Goal: Task Accomplishment & Management: Manage account settings

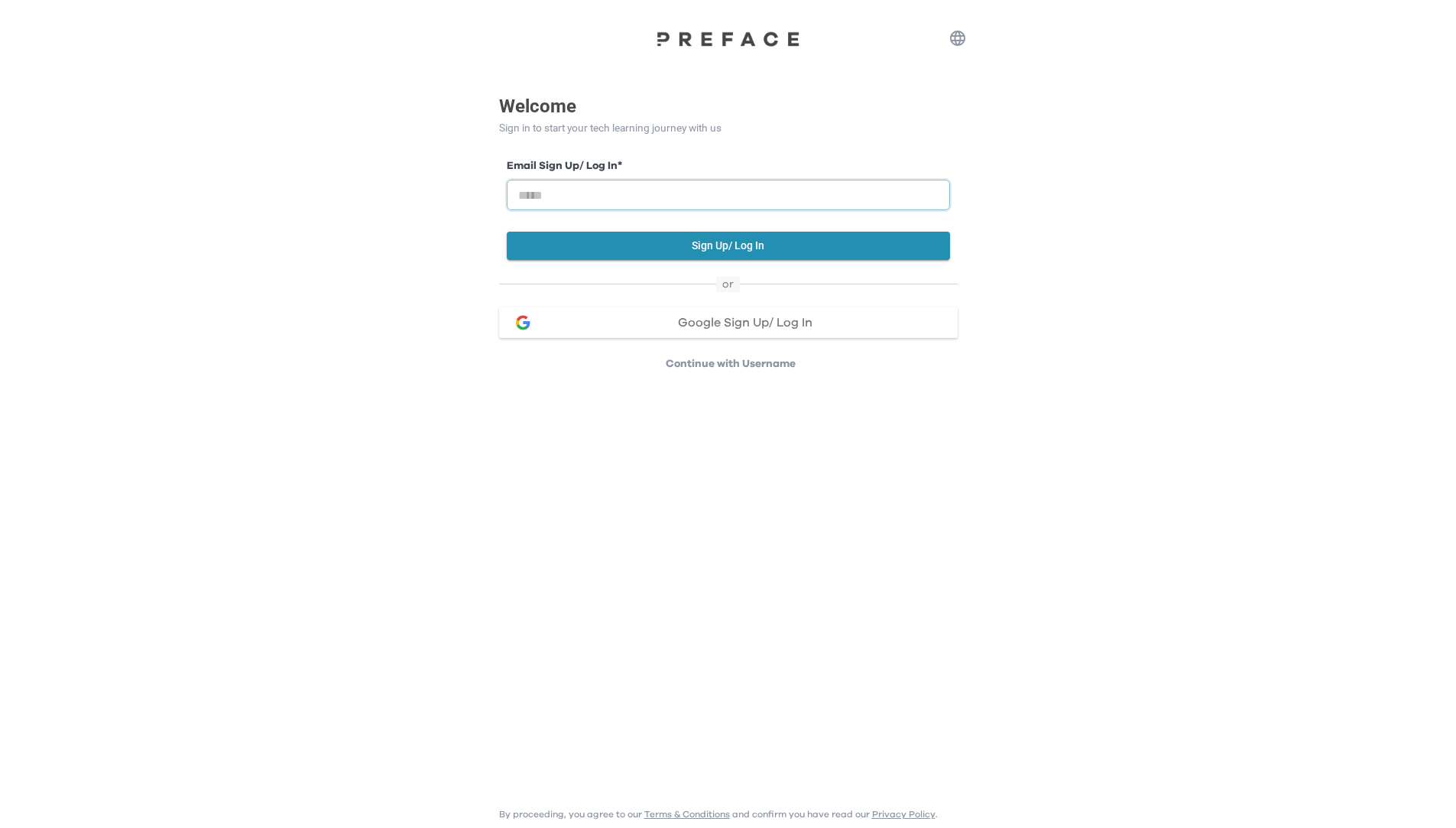
click at [597, 194] on input "email" at bounding box center [728, 194] width 443 height 31
paste input "**********"
type input "**********"
click at [576, 230] on div "**********" at bounding box center [728, 209] width 443 height 102
click at [702, 240] on button "Sign Up/ Log In" at bounding box center [728, 246] width 443 height 29
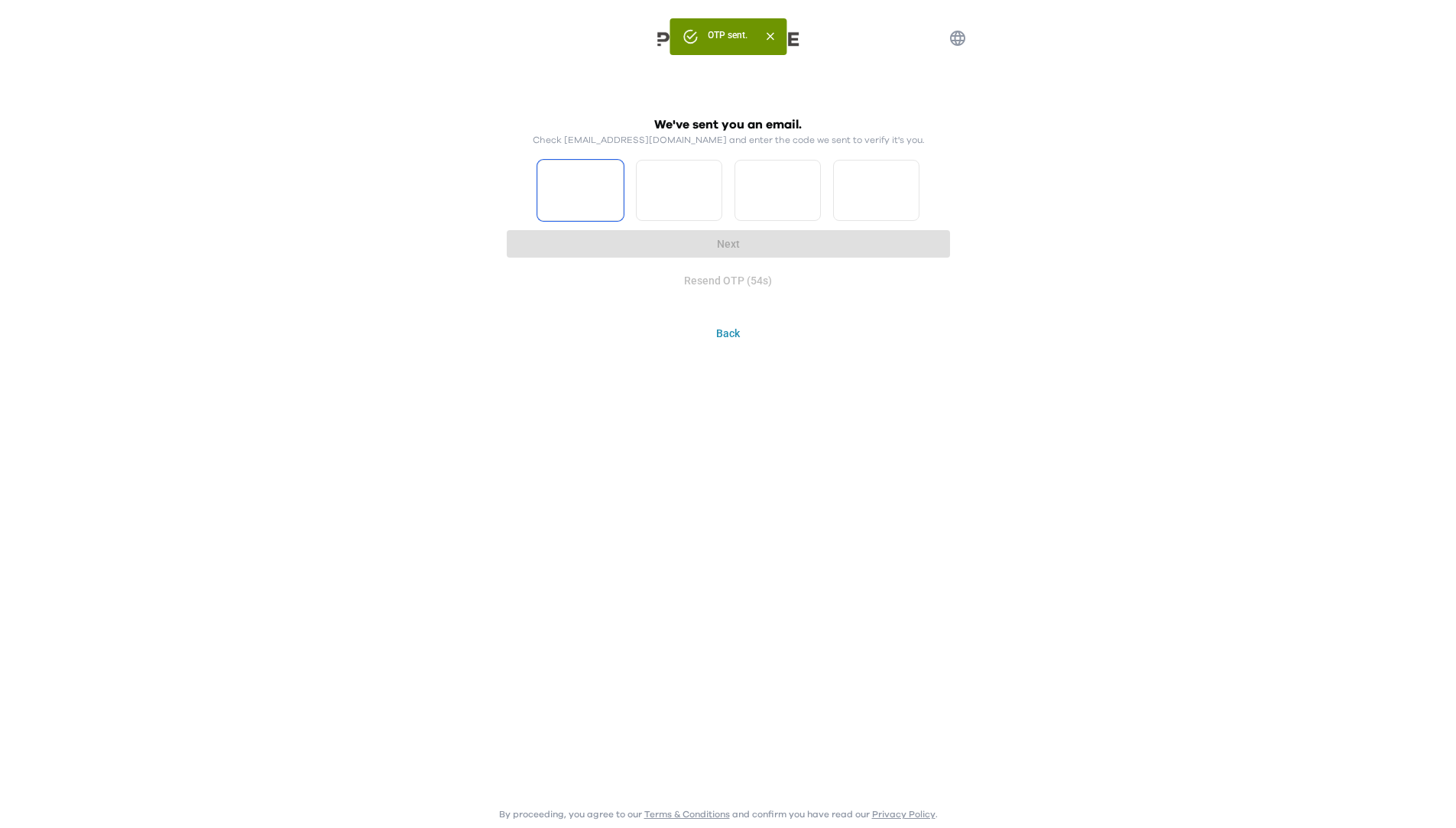
click at [591, 187] on input "Please enter OTP character 1" at bounding box center [580, 190] width 86 height 61
type input "*"
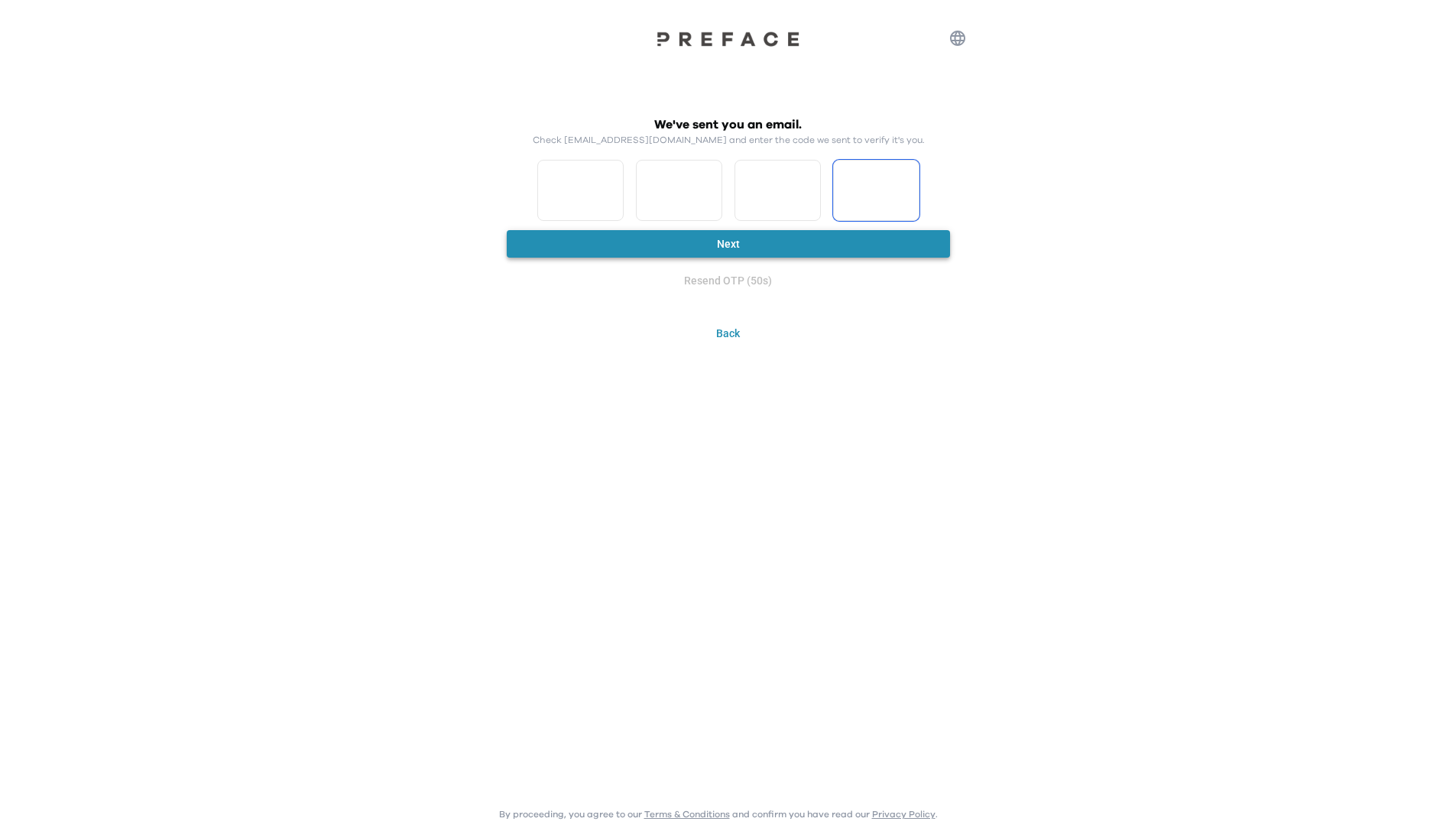
type input "*"
click at [715, 253] on button "Next" at bounding box center [728, 244] width 443 height 29
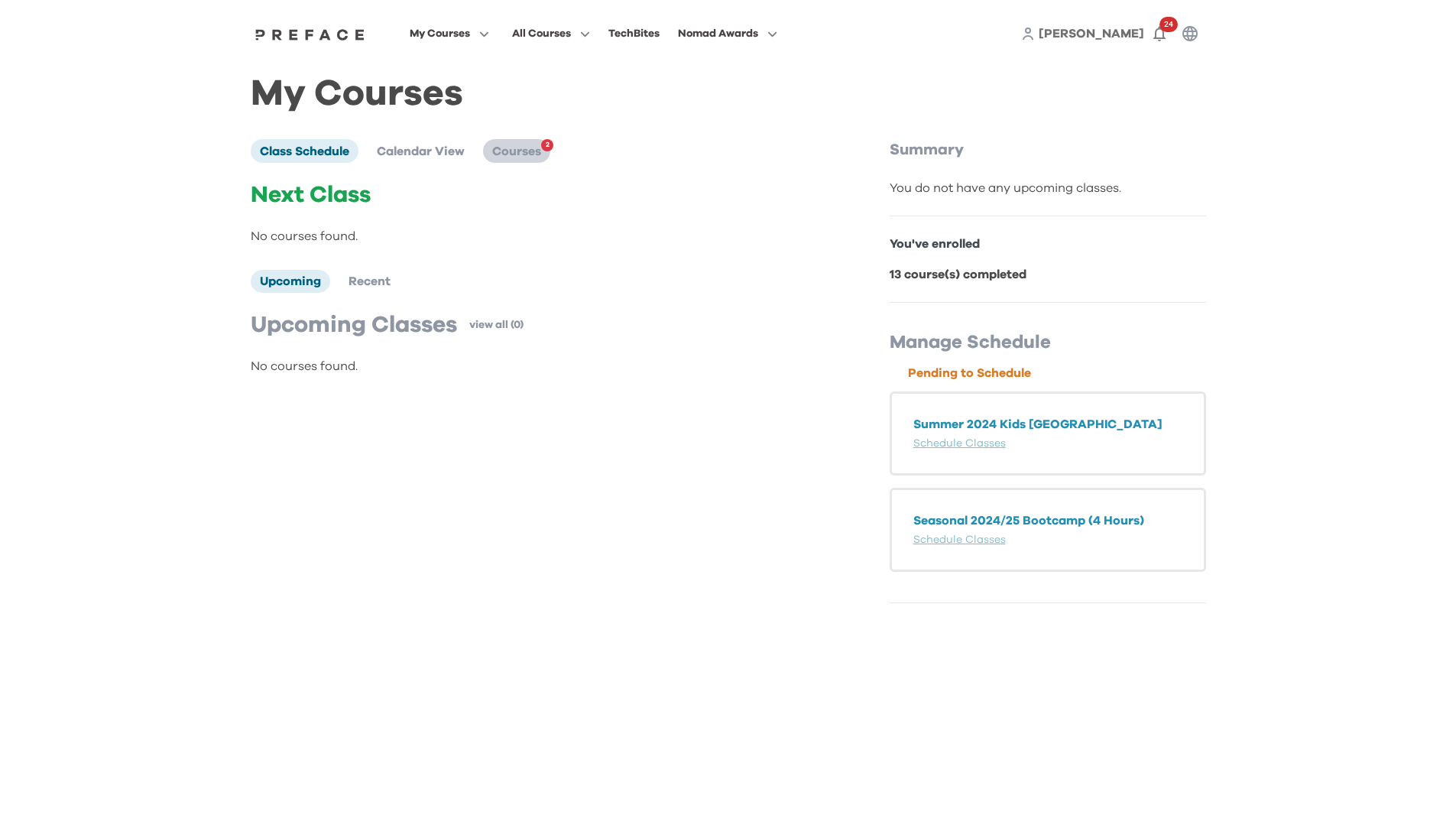
click at [519, 155] on span "Courses" at bounding box center [517, 151] width 49 height 12
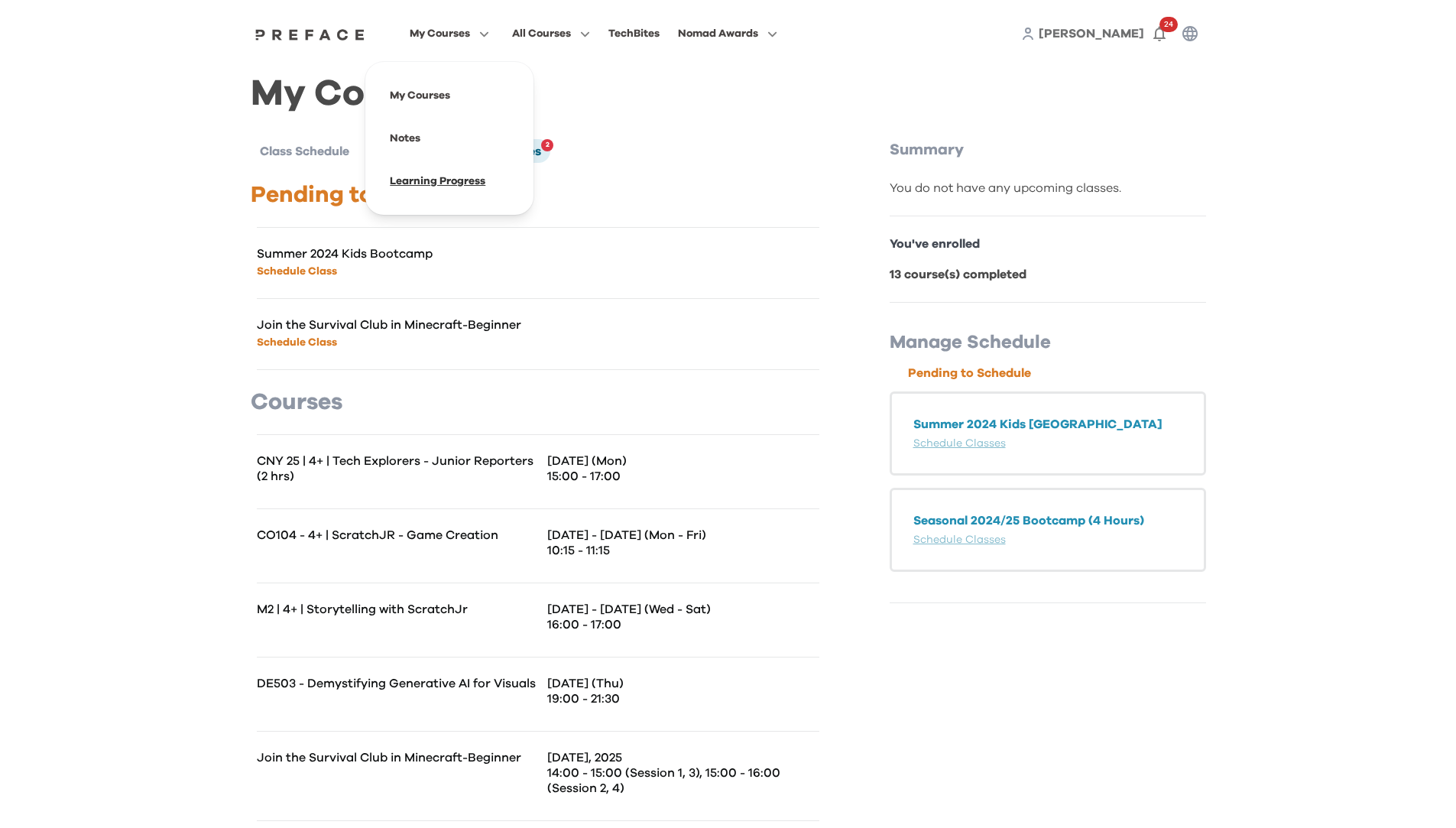
click at [444, 176] on span at bounding box center [449, 181] width 144 height 43
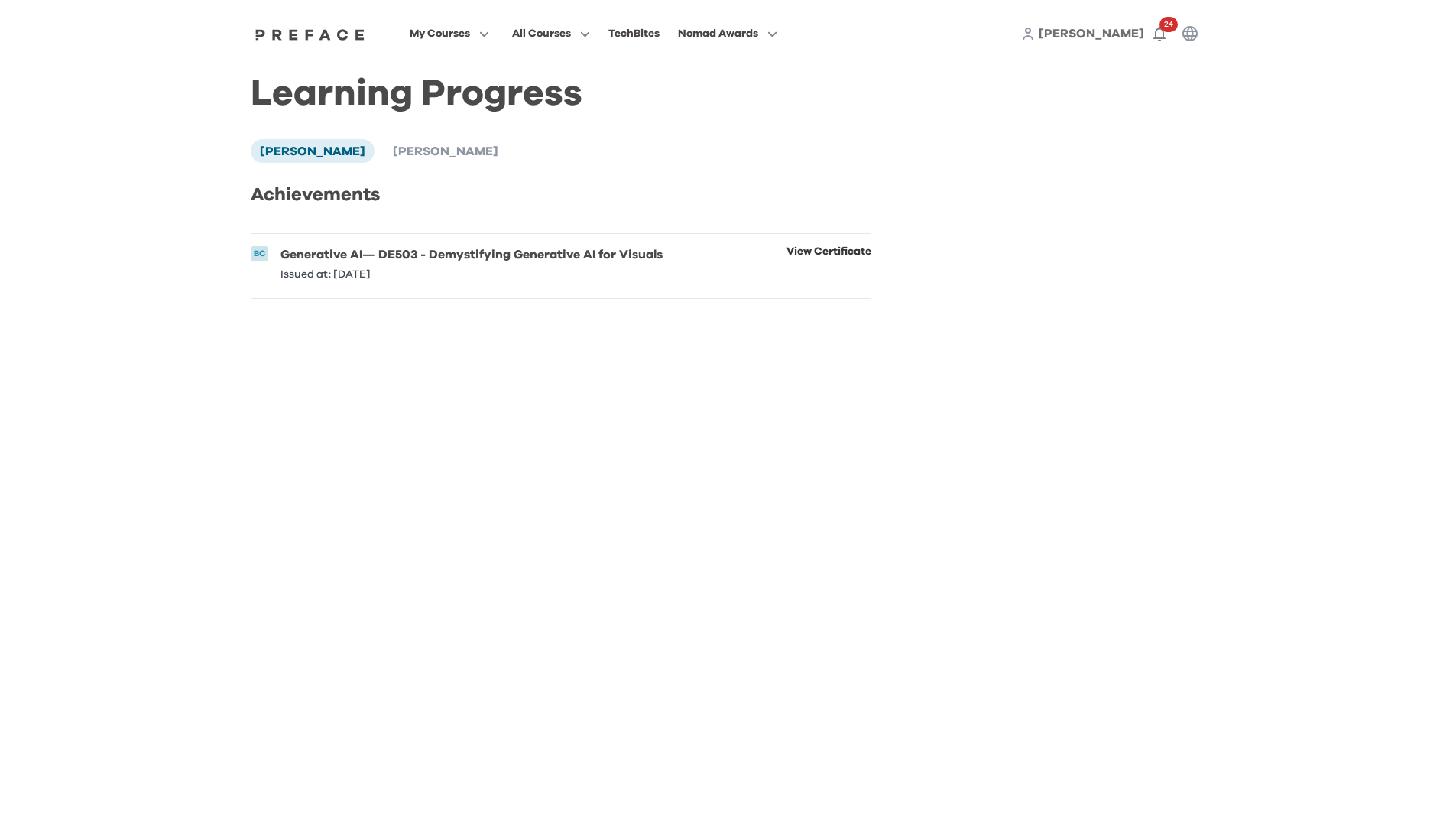
click at [799, 255] on link "View Certificate" at bounding box center [829, 263] width 85 height 33
click at [406, 148] on span "Phoebe Leung" at bounding box center [445, 151] width 105 height 12
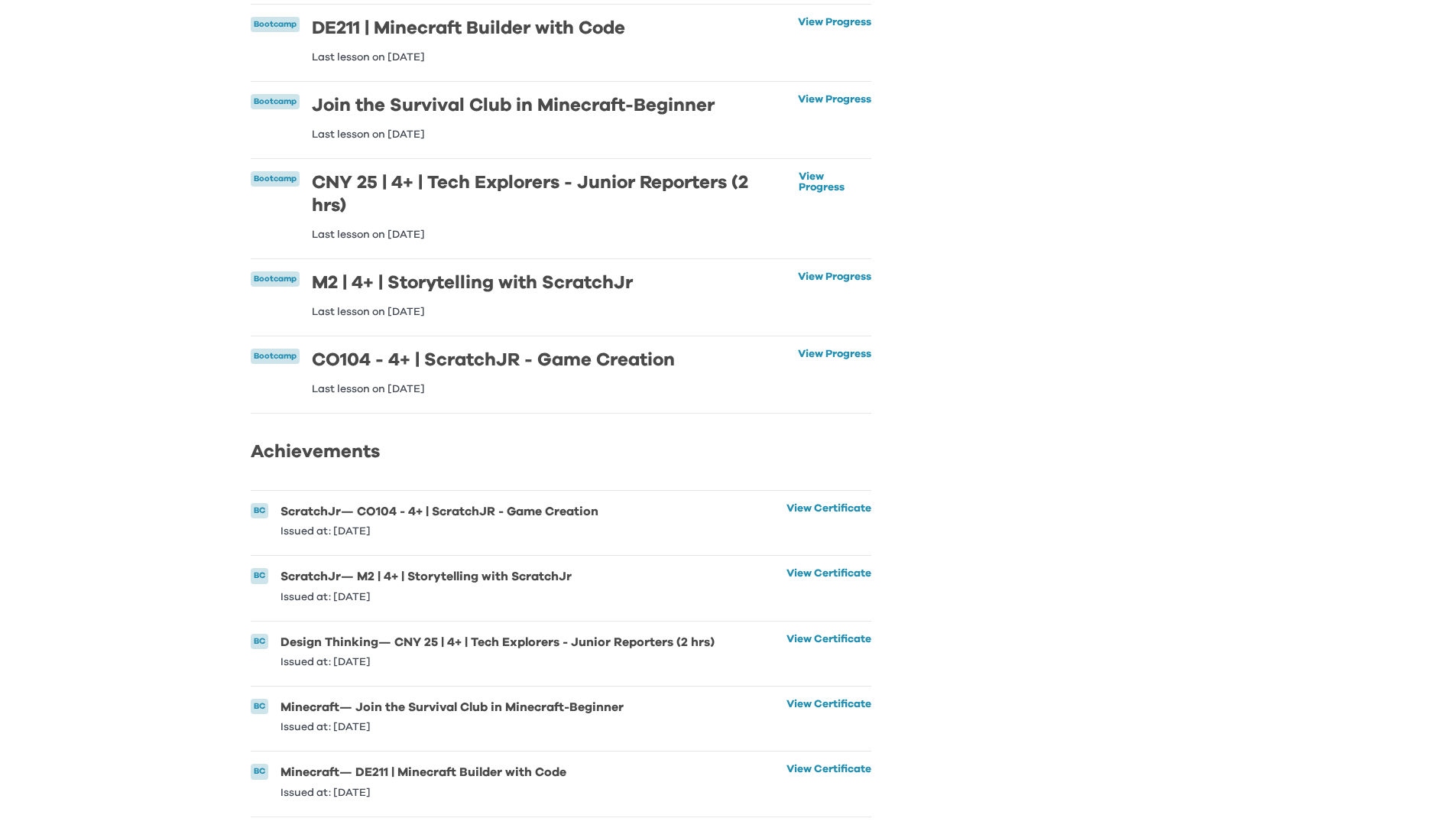
scroll to position [325, 0]
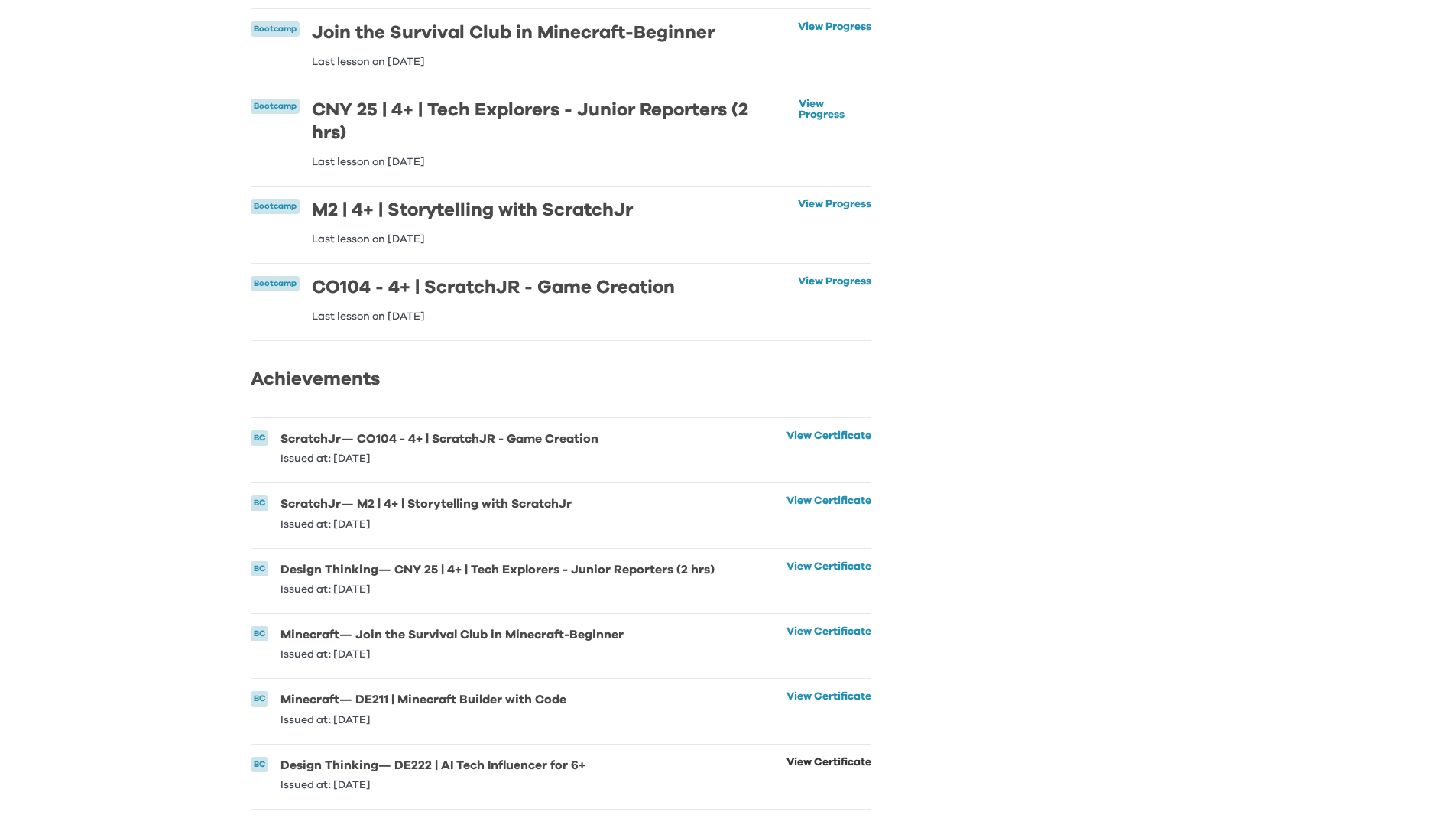
click at [833, 757] on link "View Certificate" at bounding box center [829, 773] width 85 height 33
click at [797, 692] on link "View Certificate" at bounding box center [829, 707] width 85 height 33
